Goal: Find contact information: Find contact information

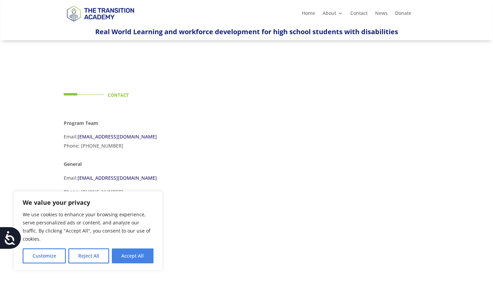
click at [123, 253] on button "Accept All" at bounding box center [133, 256] width 42 height 15
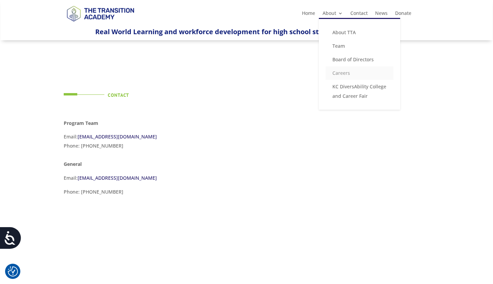
click at [340, 74] on link "Careers" at bounding box center [360, 73] width 68 height 14
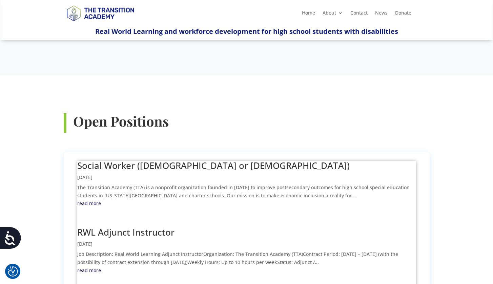
scroll to position [213, 0]
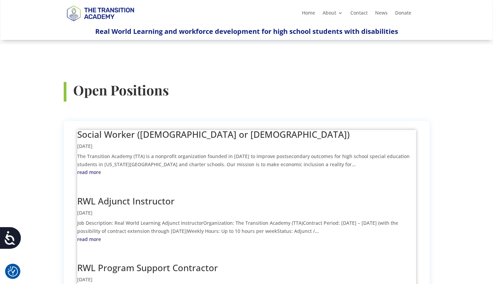
click at [211, 128] on link "Social Worker ([DEMOGRAPHIC_DATA] or [DEMOGRAPHIC_DATA])" at bounding box center [213, 134] width 272 height 12
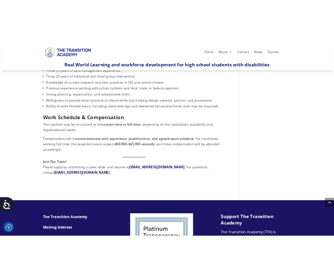
scroll to position [396, 0]
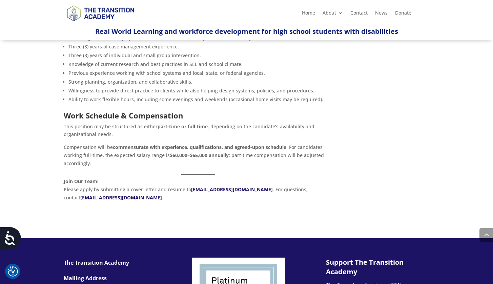
click at [223, 186] on link "careers@thetransitionacademy.org" at bounding box center [232, 189] width 82 height 6
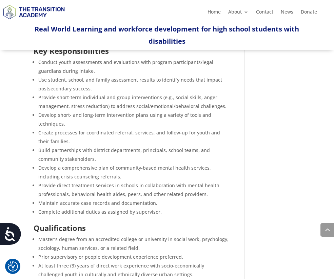
scroll to position [599, 0]
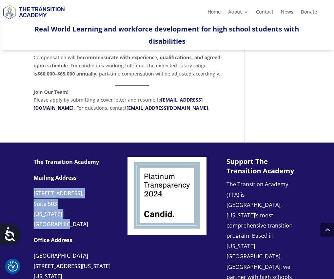
drag, startPoint x: 35, startPoint y: 196, endPoint x: 97, endPoint y: 216, distance: 65.3
click at [97, 216] on div "The Transition Academy Mailing Address 107 W. 63rd Street, Suite 503 Kansas Cit…" at bounding box center [73, 240] width 79 height 166
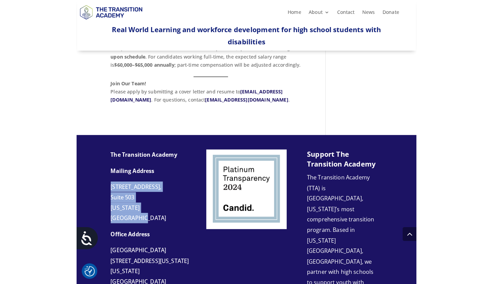
scroll to position [601, 0]
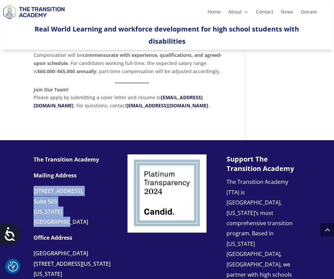
copy div "107 W. 63rd Street, Suite 503 Kansas City, MO 64113"
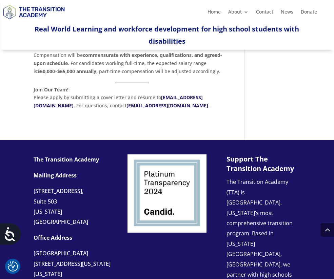
click at [66, 205] on div "Suite 503" at bounding box center [73, 202] width 79 height 10
